Goal: Task Accomplishment & Management: Use online tool/utility

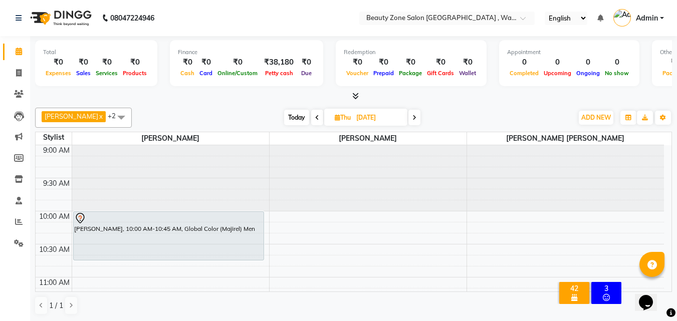
scroll to position [133, 0]
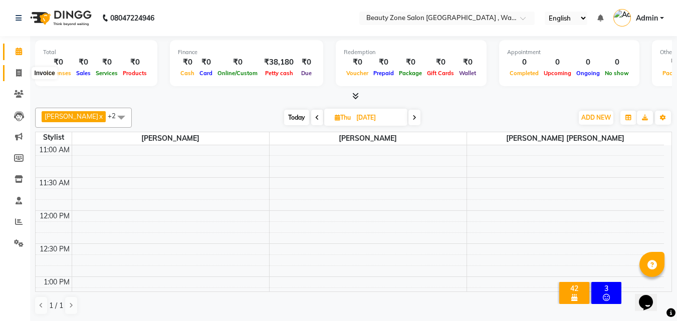
click at [22, 71] on span at bounding box center [19, 74] width 18 height 12
select select "service"
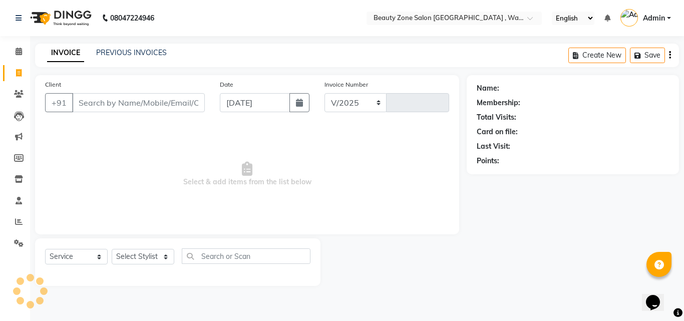
select select "4568"
type input "0406"
click at [173, 105] on input "Client" at bounding box center [138, 102] width 133 height 19
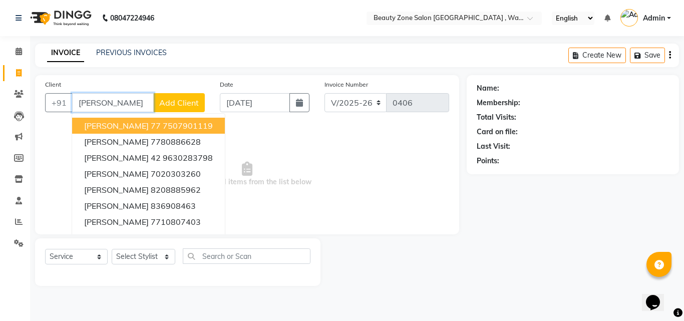
type input "[PERSON_NAME]"
click at [173, 105] on span "Add Client" at bounding box center [179, 103] width 40 height 10
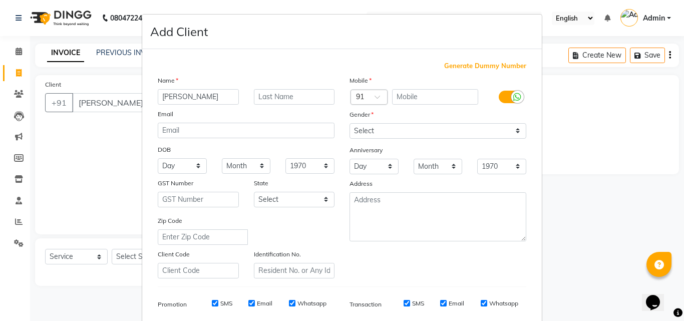
click at [604, 185] on ngb-modal-window "Add Client Generate Dummy Number Name [PERSON_NAME] Email DOB Day 01 02 03 04 0…" at bounding box center [342, 160] width 684 height 321
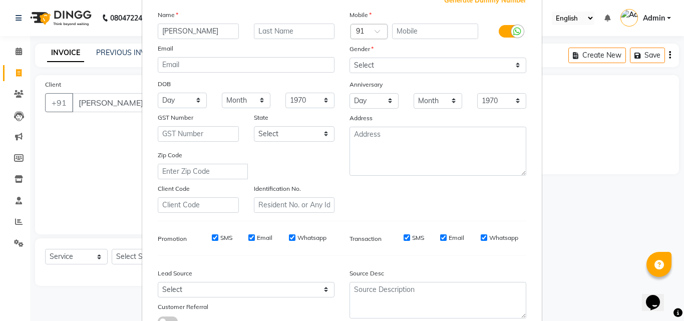
click at [20, 92] on ngb-modal-window "Add Client Generate Dummy Number Name [PERSON_NAME] Email DOB Day 01 02 03 04 0…" at bounding box center [342, 160] width 684 height 321
click at [19, 92] on ngb-modal-window "Add Client Generate Dummy Number Name [PERSON_NAME] Email DOB Day 01 02 03 04 0…" at bounding box center [342, 160] width 684 height 321
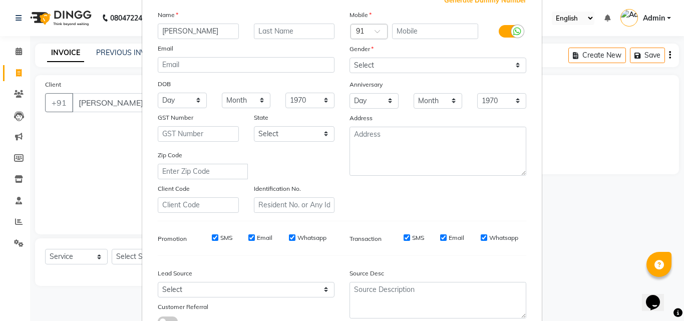
click at [19, 92] on ngb-modal-window "Add Client Generate Dummy Number Name [PERSON_NAME] Email DOB Day 01 02 03 04 0…" at bounding box center [342, 160] width 684 height 321
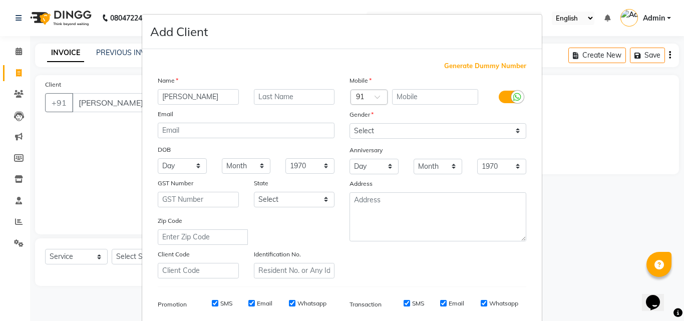
click at [104, 120] on ngb-modal-window "Add Client Generate Dummy Number Name [PERSON_NAME] Email DOB Day 01 02 03 04 0…" at bounding box center [342, 160] width 684 height 321
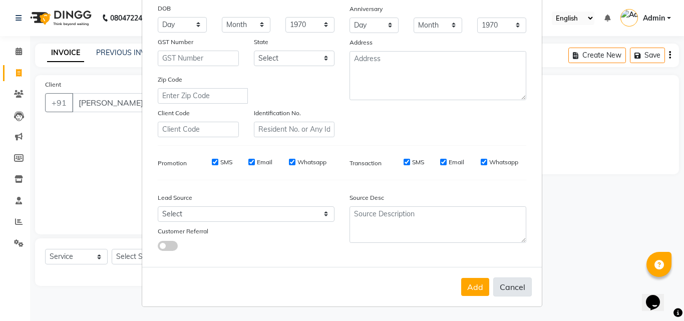
click at [507, 293] on button "Cancel" at bounding box center [512, 286] width 39 height 19
select select
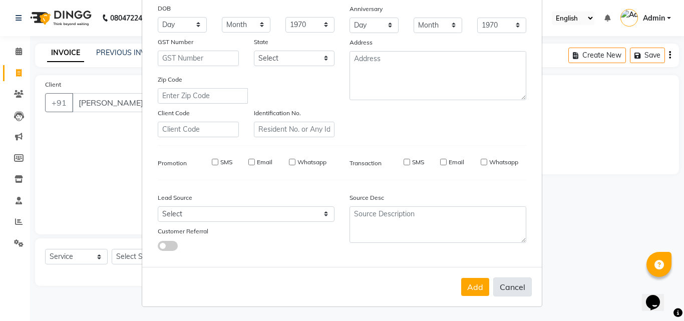
select select
checkbox input "false"
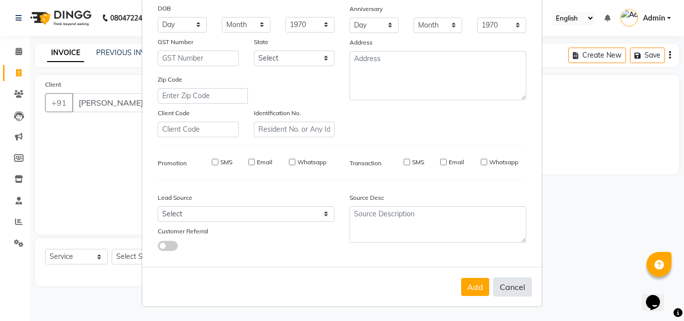
checkbox input "false"
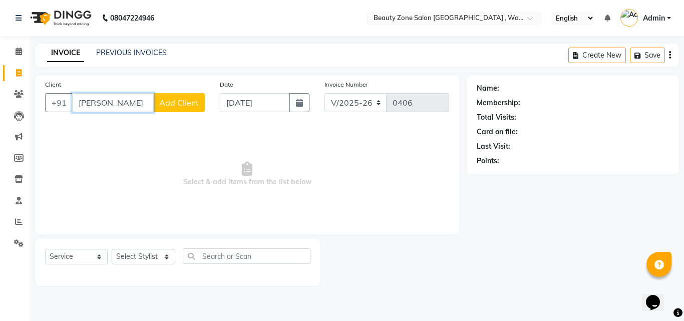
click at [132, 102] on input "[PERSON_NAME]" at bounding box center [113, 102] width 82 height 19
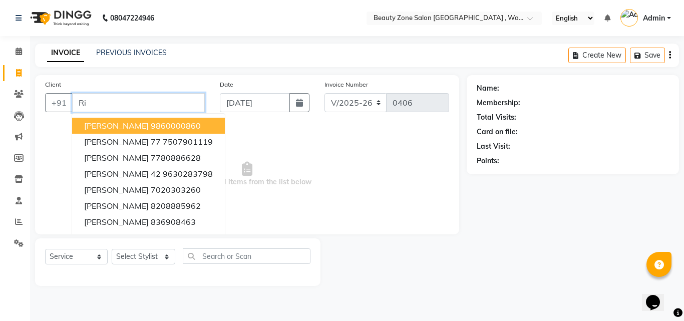
type input "R"
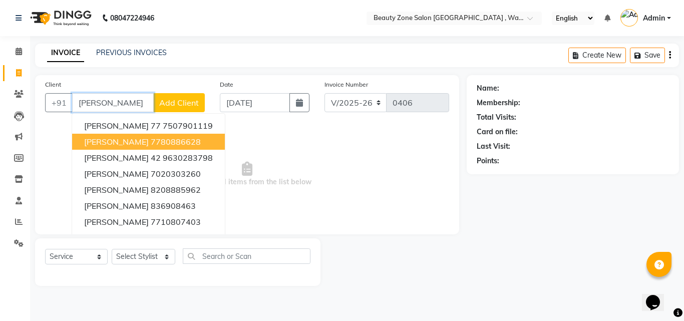
click at [151, 146] on ngb-highlight "7780886628" at bounding box center [176, 142] width 50 height 10
type input "7780886628"
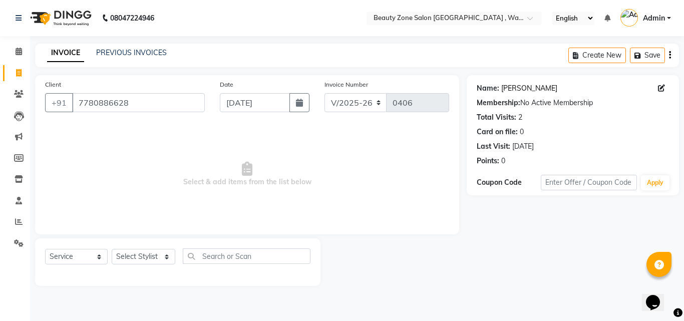
click at [515, 85] on link "[PERSON_NAME]" at bounding box center [529, 88] width 56 height 11
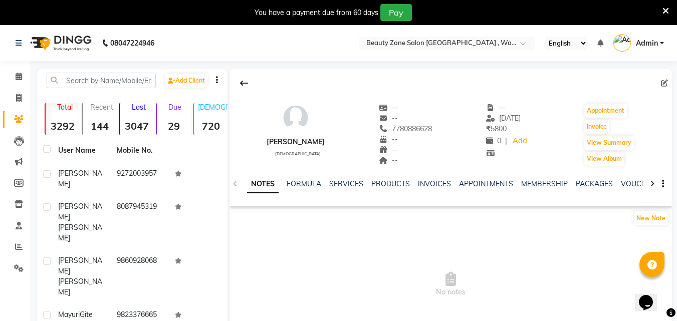
click at [347, 178] on div "NOTES FORMULA SERVICES PRODUCTS INVOICES APPOINTMENTS MEMBERSHIP PACKAGES VOUCH…" at bounding box center [450, 184] width 442 height 35
click at [351, 186] on link "SERVICES" at bounding box center [346, 183] width 34 height 9
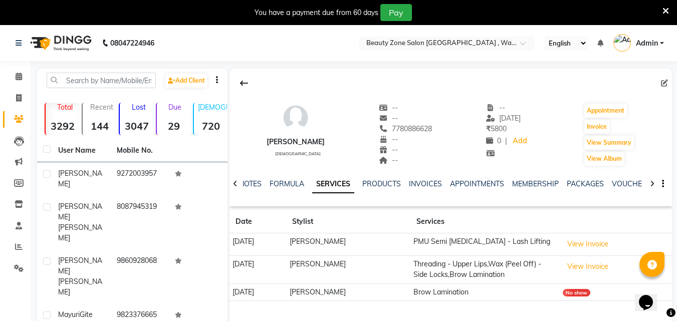
click at [668, 7] on icon at bounding box center [665, 11] width 7 height 9
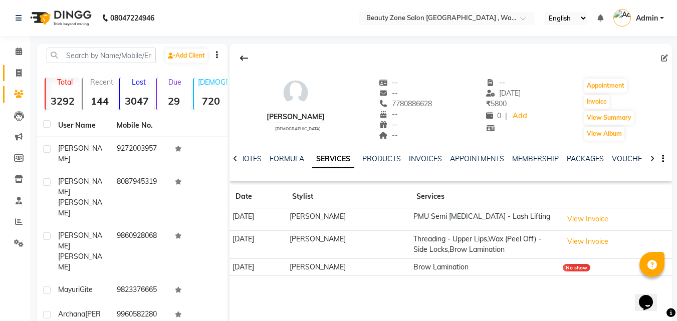
click at [16, 76] on icon at bounding box center [19, 73] width 6 height 8
select select "service"
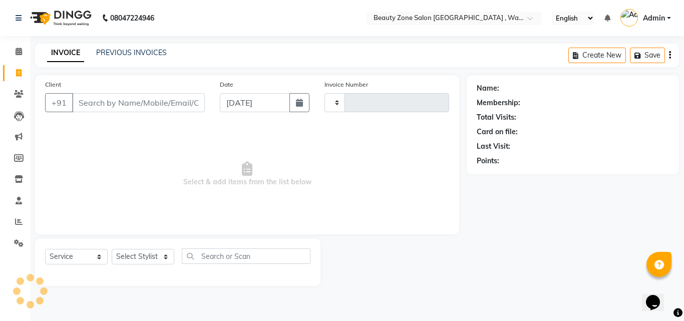
type input "0406"
select select "4568"
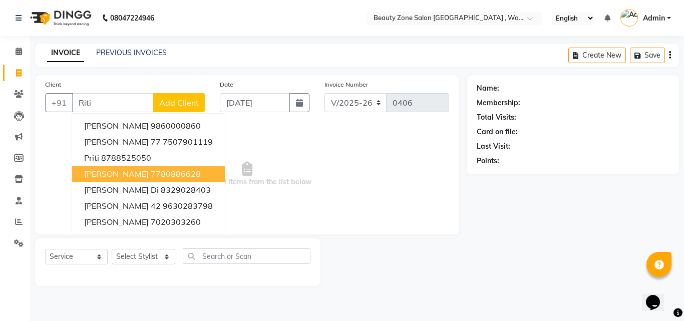
click at [152, 175] on ngb-highlight "7780886628" at bounding box center [176, 174] width 50 height 10
type input "7780886628"
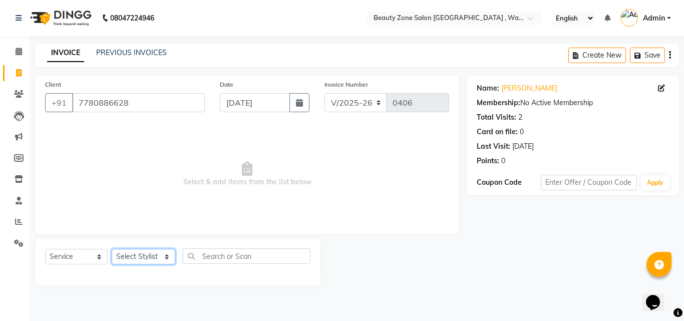
click at [130, 254] on select "Select Stylist Amol Walke Meghna Meshram Shivani Eknath Khade" at bounding box center [144, 257] width 64 height 16
select select "26800"
click at [112, 249] on select "Select Stylist Amol Walke Meghna Meshram Shivani Eknath Khade" at bounding box center [144, 257] width 64 height 16
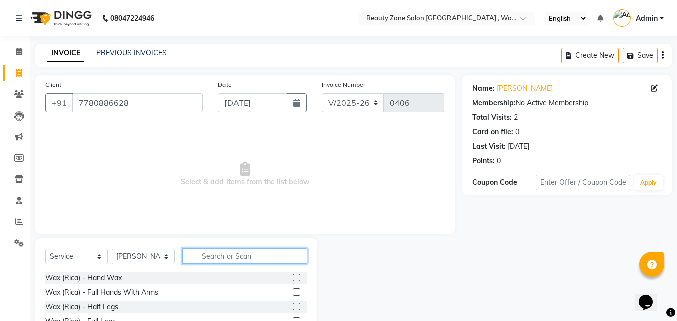
click at [251, 259] on input "text" at bounding box center [244, 256] width 125 height 16
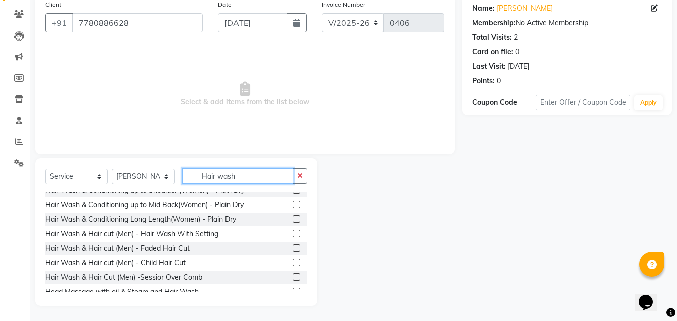
scroll to position [96, 0]
type input "Hair wash"
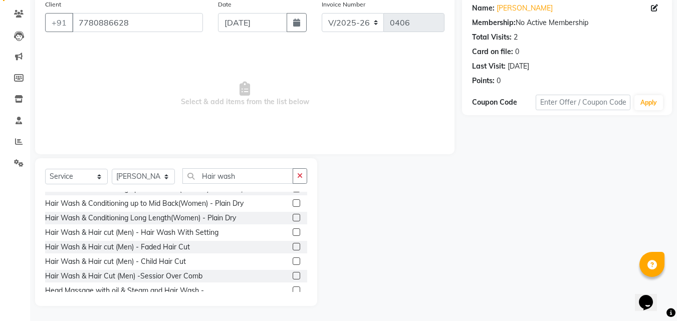
click at [292, 232] on label at bounding box center [296, 232] width 8 height 8
click at [292, 232] on input "checkbox" at bounding box center [295, 232] width 7 height 7
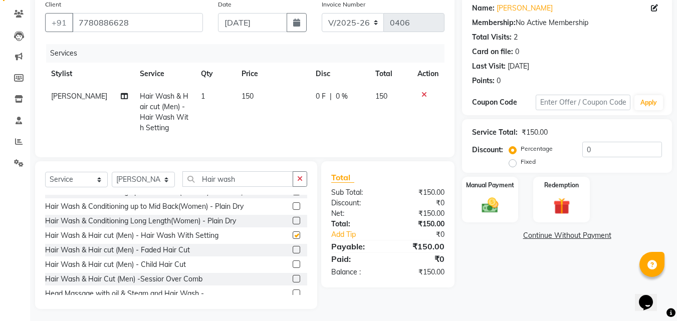
checkbox input "false"
click at [299, 182] on icon "button" at bounding box center [300, 178] width 6 height 7
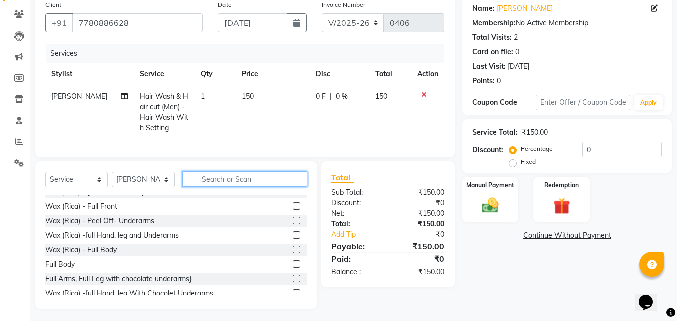
click at [267, 179] on input "text" at bounding box center [244, 179] width 125 height 16
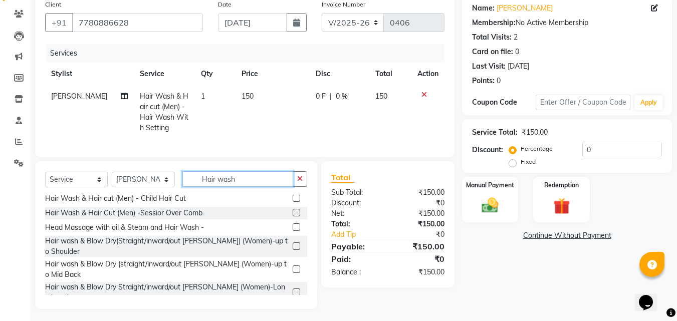
scroll to position [164, 0]
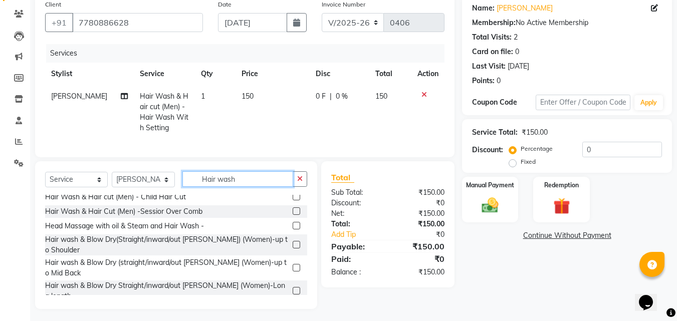
type input "Hair wash"
click at [292, 271] on label at bounding box center [296, 268] width 8 height 8
click at [292, 271] on input "checkbox" at bounding box center [295, 268] width 7 height 7
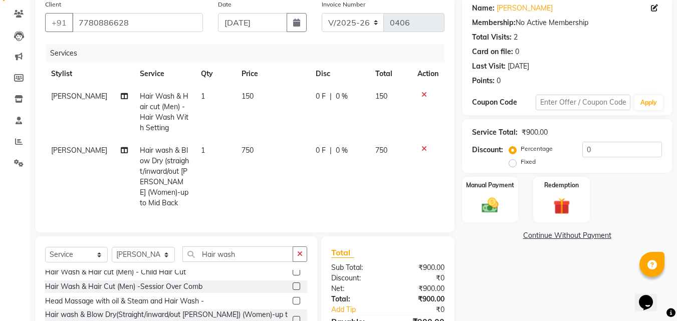
checkbox input "false"
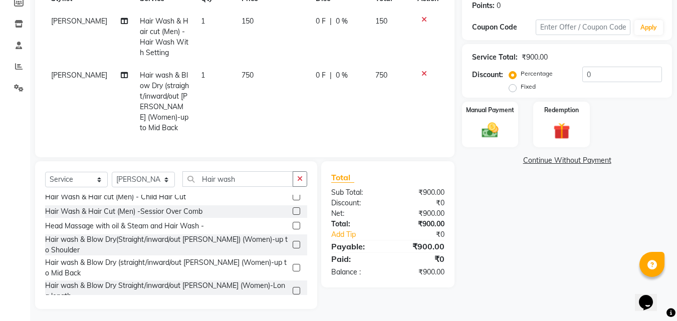
click at [292, 287] on label at bounding box center [296, 291] width 8 height 8
click at [292, 288] on input "checkbox" at bounding box center [295, 291] width 7 height 7
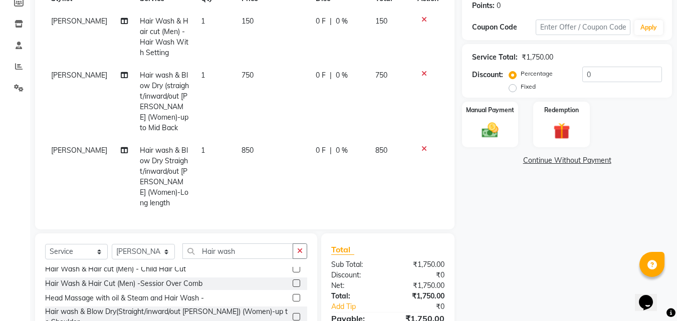
checkbox input "false"
click at [423, 70] on icon at bounding box center [424, 73] width 6 height 7
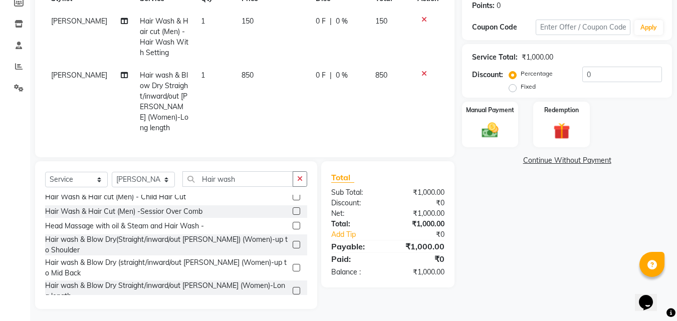
click at [423, 17] on icon at bounding box center [424, 19] width 6 height 7
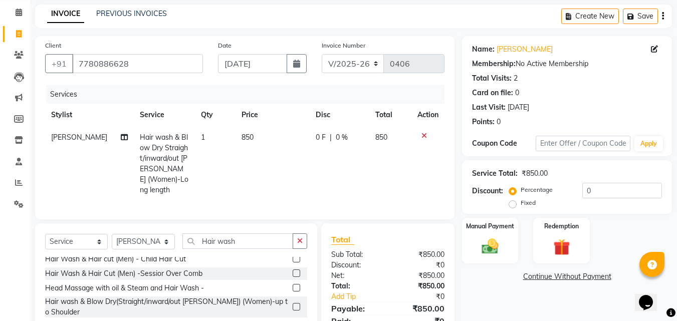
scroll to position [40, 0]
click at [498, 240] on img at bounding box center [490, 246] width 28 height 20
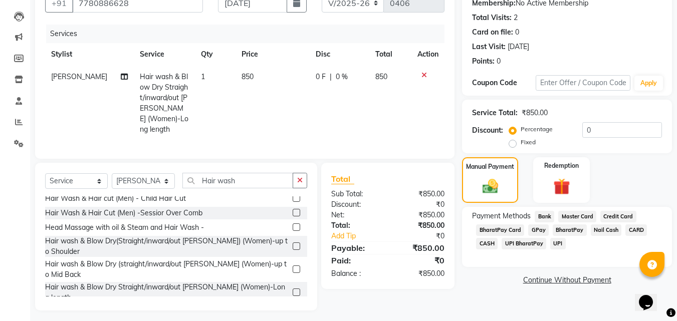
scroll to position [101, 0]
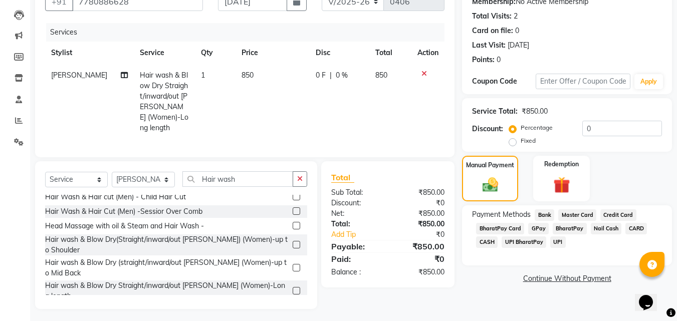
click at [533, 240] on span "UPI BharatPay" at bounding box center [523, 242] width 45 height 12
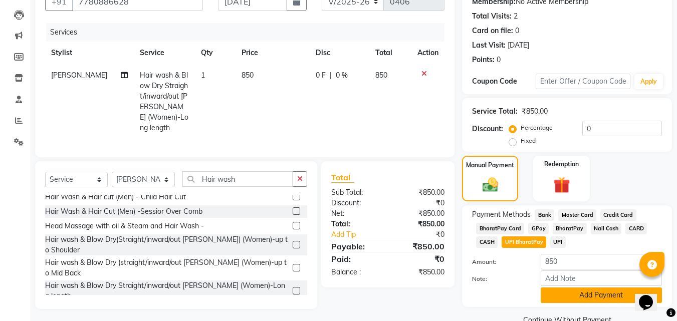
click at [577, 296] on button "Add Payment" at bounding box center [600, 295] width 121 height 16
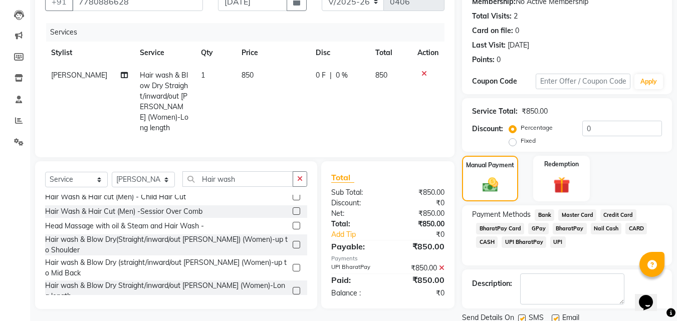
scroll to position [138, 0]
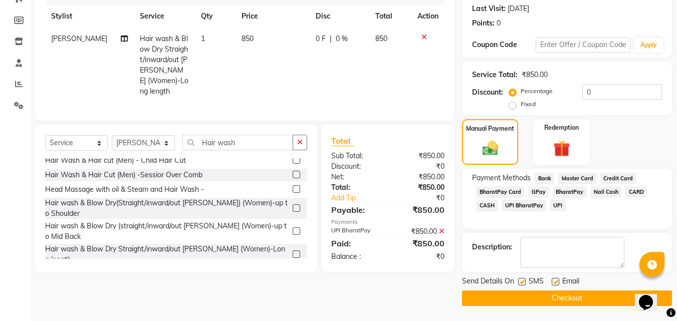
click at [523, 278] on label at bounding box center [522, 282] width 8 height 8
click at [523, 279] on input "checkbox" at bounding box center [521, 282] width 7 height 7
checkbox input "false"
click at [554, 278] on label at bounding box center [555, 282] width 8 height 8
click at [554, 279] on input "checkbox" at bounding box center [554, 282] width 7 height 7
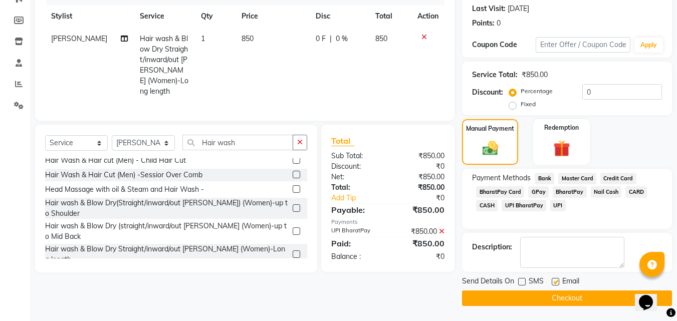
checkbox input "false"
click at [554, 290] on button "Checkout" at bounding box center [567, 298] width 210 height 16
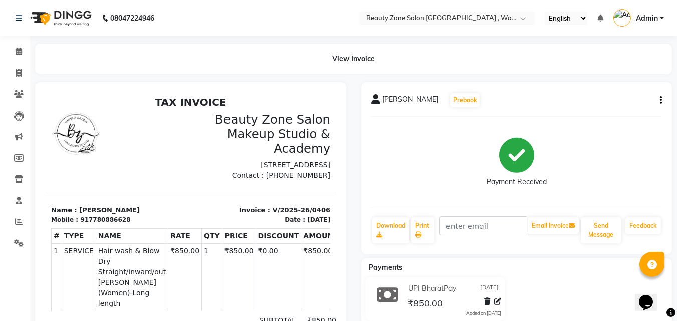
click at [153, 240] on th "NAME" at bounding box center [132, 235] width 72 height 15
click at [128, 86] on div at bounding box center [190, 241] width 311 height 319
click at [22, 47] on span at bounding box center [19, 52] width 18 height 12
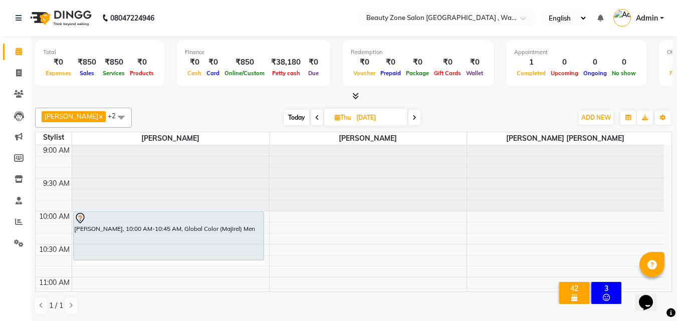
click at [284, 114] on span "Today" at bounding box center [296, 118] width 25 height 16
type input "[DATE]"
